Goal: Information Seeking & Learning: Check status

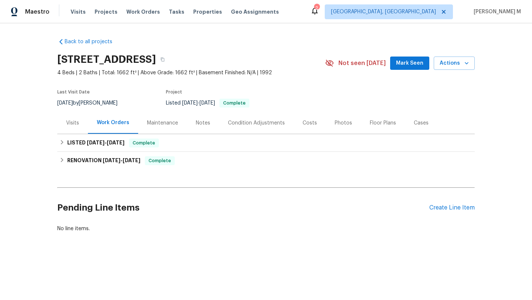
click at [59, 123] on div "Visits" at bounding box center [72, 123] width 31 height 22
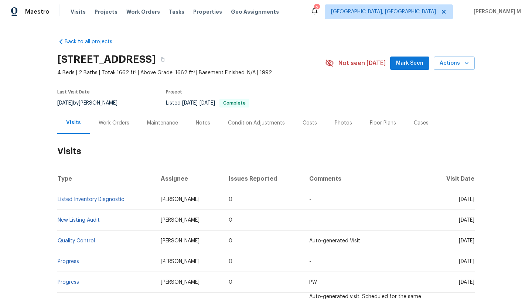
drag, startPoint x: 441, startPoint y: 201, endPoint x: 457, endPoint y: 201, distance: 15.5
click at [459, 201] on span "[DATE]" at bounding box center [467, 199] width 16 height 5
copy span "[DATE]"
click at [119, 124] on div "Work Orders" at bounding box center [114, 122] width 31 height 7
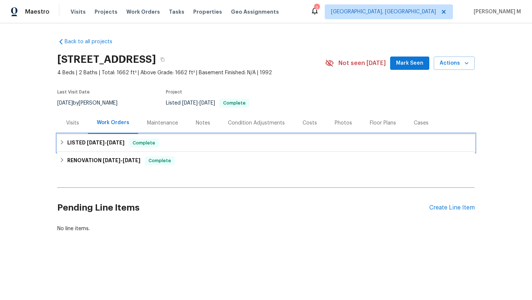
click at [118, 140] on span "[DATE]" at bounding box center [116, 142] width 18 height 5
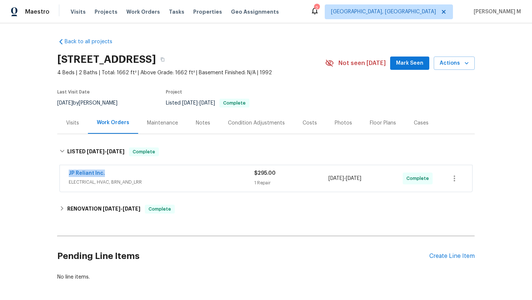
drag, startPoint x: 61, startPoint y: 172, endPoint x: 131, endPoint y: 172, distance: 69.1
click at [131, 172] on div "JP Reliant Inc. ELECTRICAL, HVAC, BRN_AND_LRR $295.00 1 Repair [DATE] - [DATE] …" at bounding box center [266, 178] width 413 height 27
copy link "JP Reliant Inc."
drag, startPoint x: 326, startPoint y: 179, endPoint x: 374, endPoint y: 179, distance: 47.3
click at [362, 179] on span "[DATE] - [DATE]" at bounding box center [345, 178] width 33 height 7
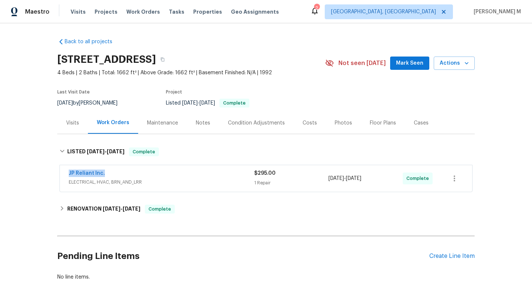
copy span "[DATE] - [DATE]"
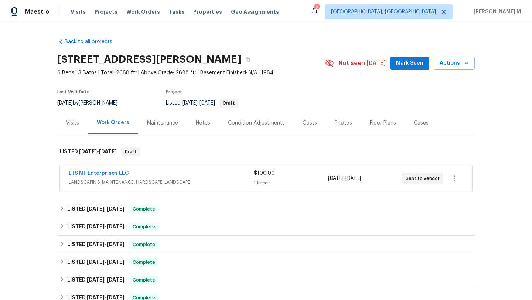
click at [77, 122] on div "Visits" at bounding box center [72, 123] width 31 height 22
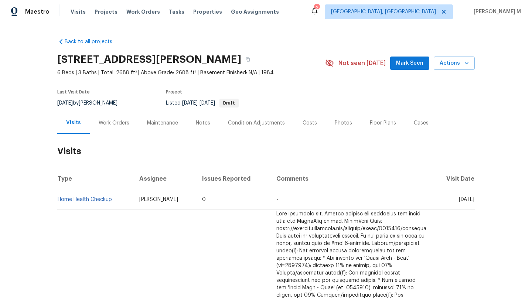
drag, startPoint x: 442, startPoint y: 200, endPoint x: 458, endPoint y: 201, distance: 15.9
click at [459, 201] on span "[DATE]" at bounding box center [467, 199] width 16 height 5
copy span "[DATE]"
click at [115, 128] on div "Work Orders" at bounding box center [114, 123] width 48 height 22
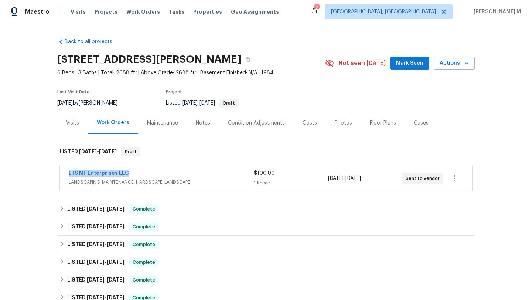
drag, startPoint x: 111, startPoint y: 177, endPoint x: 153, endPoint y: 177, distance: 42.1
click at [153, 177] on div "LTS MF Enterprises LLC LANDSCAPING_MAINTENANCE, HARDSCAPE_LANDSCAPE $100.00 1 R…" at bounding box center [266, 178] width 413 height 27
copy link "LTS MF Enterprises LLC"
click at [161, 176] on div "LTS MF Enterprises LLC" at bounding box center [161, 174] width 185 height 9
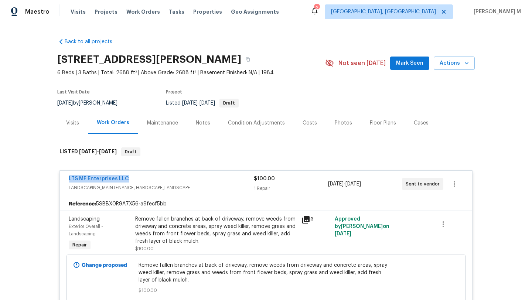
drag, startPoint x: 63, startPoint y: 180, endPoint x: 138, endPoint y: 179, distance: 74.3
click at [138, 179] on div "LTS MF Enterprises LLC LANDSCAPING_MAINTENANCE, HARDSCAPE_LANDSCAPE $100.00 1 R…" at bounding box center [266, 184] width 413 height 27
copy link "LTS MF Enterprises LLC"
click at [68, 131] on div "Visits" at bounding box center [72, 123] width 31 height 22
